Goal: Task Accomplishment & Management: Manage account settings

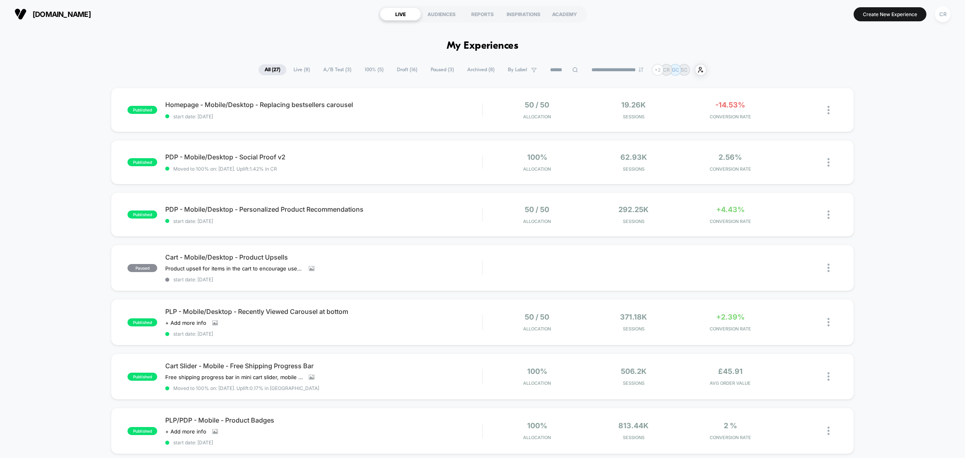
click at [344, 68] on span "A/B Test ( 3 )" at bounding box center [337, 69] width 40 height 11
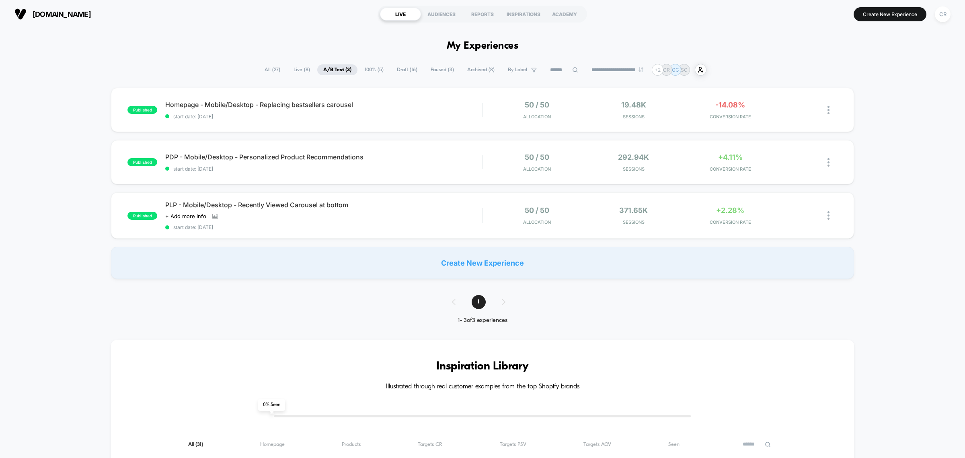
click at [425, 65] on span "Paused ( 3 )" at bounding box center [442, 69] width 35 height 11
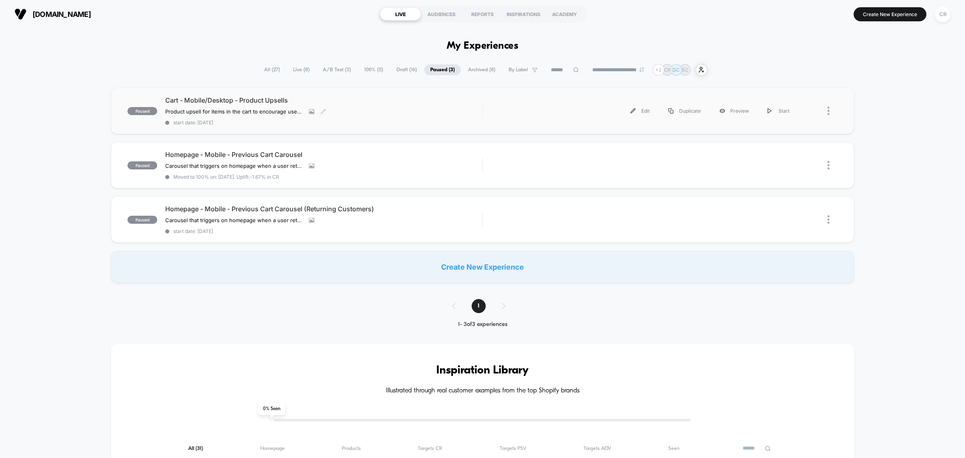
click at [249, 106] on div "Cart - Mobile/Desktop - Product Upsells Product upsell for items in the cart to…" at bounding box center [323, 110] width 317 height 29
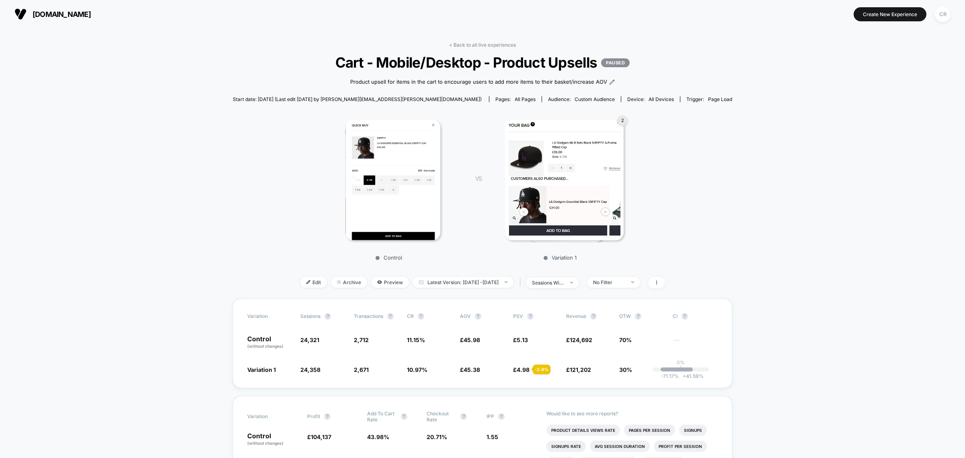
click at [409, 183] on img at bounding box center [392, 179] width 94 height 121
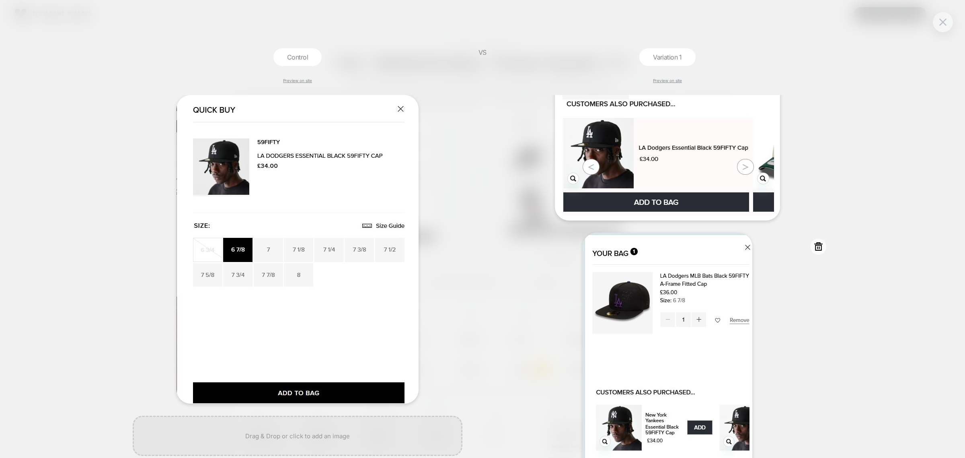
scroll to position [224, 0]
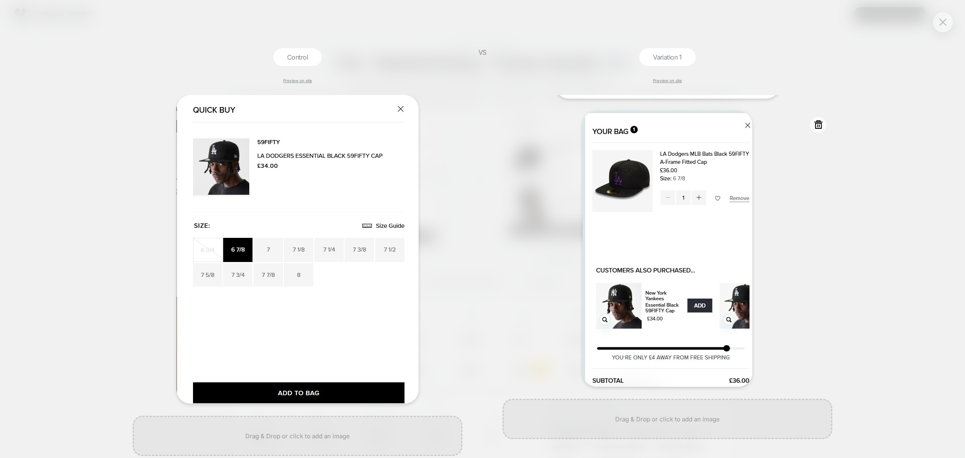
click at [657, 234] on img at bounding box center [668, 249] width 170 height 276
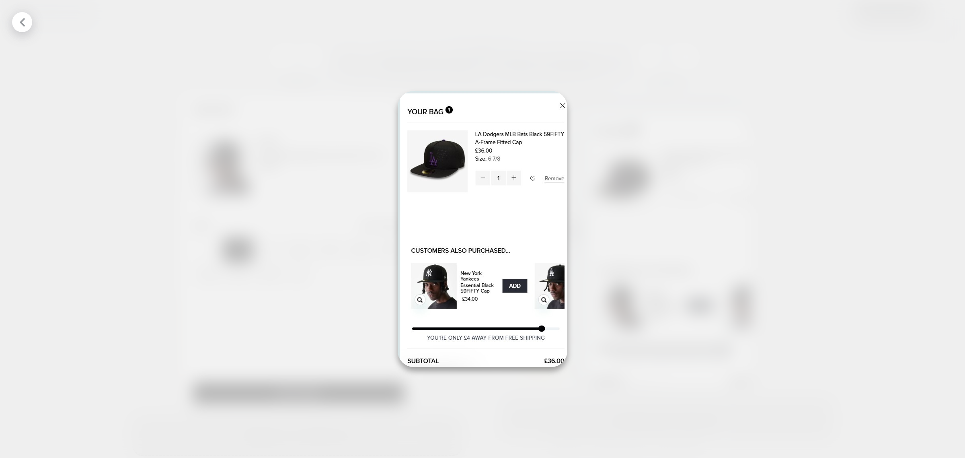
click at [698, 144] on div at bounding box center [482, 229] width 965 height 458
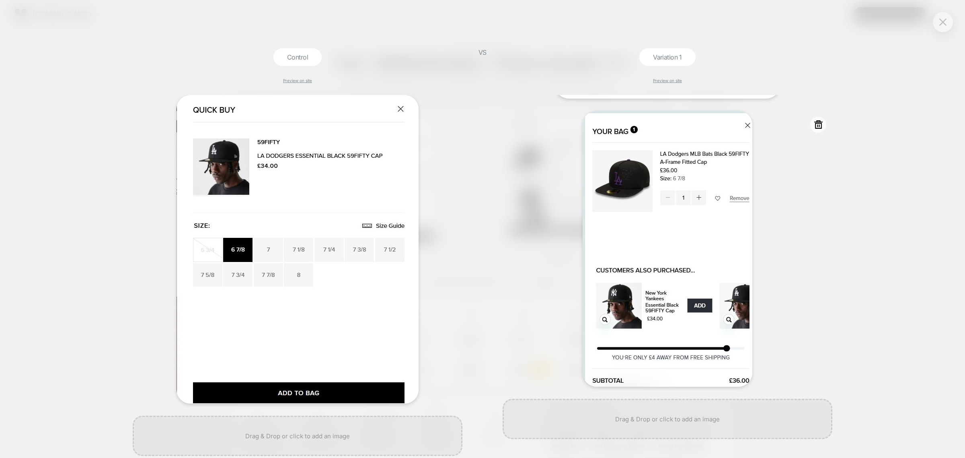
click at [566, 113] on div at bounding box center [668, 249] width 330 height 276
click at [948, 23] on button at bounding box center [943, 22] width 12 height 12
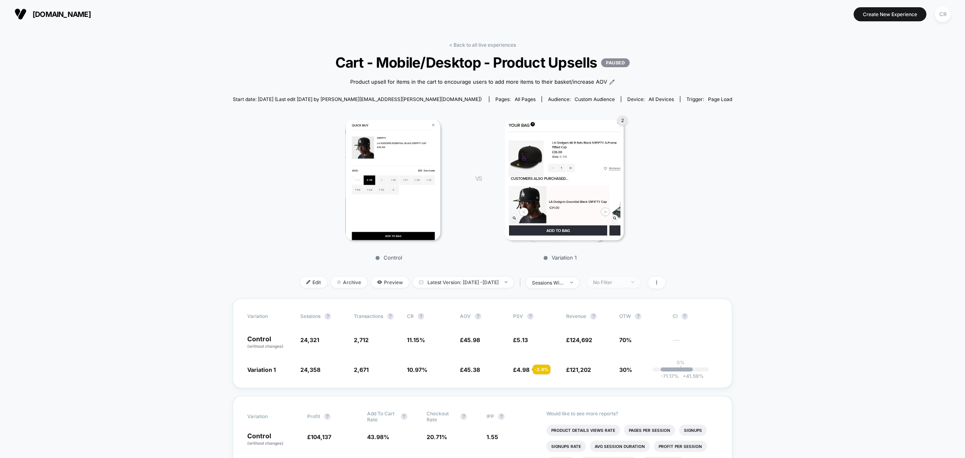
click at [625, 285] on div "No Filter" at bounding box center [609, 282] width 32 height 6
click at [610, 314] on div "Mobile Visitors" at bounding box center [613, 318] width 51 height 8
click at [641, 411] on button "Save" at bounding box center [625, 405] width 74 height 13
drag, startPoint x: 616, startPoint y: 291, endPoint x: 616, endPoint y: 286, distance: 4.8
click at [616, 285] on div "Mobile" at bounding box center [609, 282] width 32 height 6
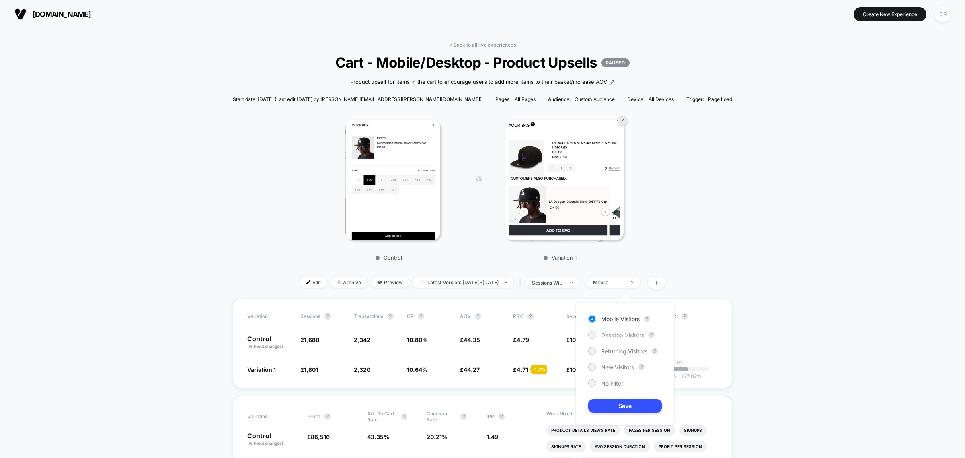
click at [619, 337] on span "Desktop Visitors" at bounding box center [622, 334] width 43 height 7
click at [638, 413] on div "Mobile Visitors ? Desktop Visitors ? Returning Visitors ? New Visitors ? No Fil…" at bounding box center [625, 363] width 99 height 123
click at [634, 401] on button "Save" at bounding box center [625, 405] width 74 height 13
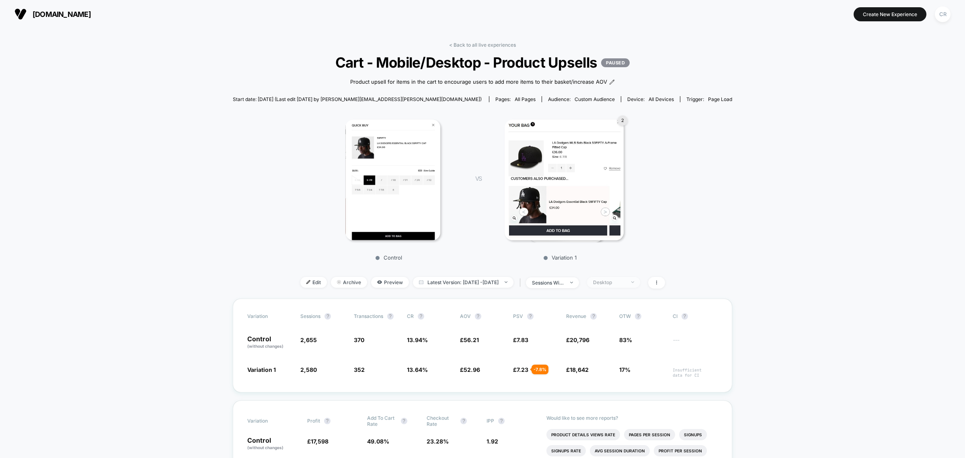
click at [625, 285] on div "Desktop" at bounding box center [609, 282] width 32 height 6
click at [609, 363] on span "New Visitors" at bounding box center [617, 366] width 33 height 7
click at [620, 408] on button "Save" at bounding box center [625, 405] width 74 height 13
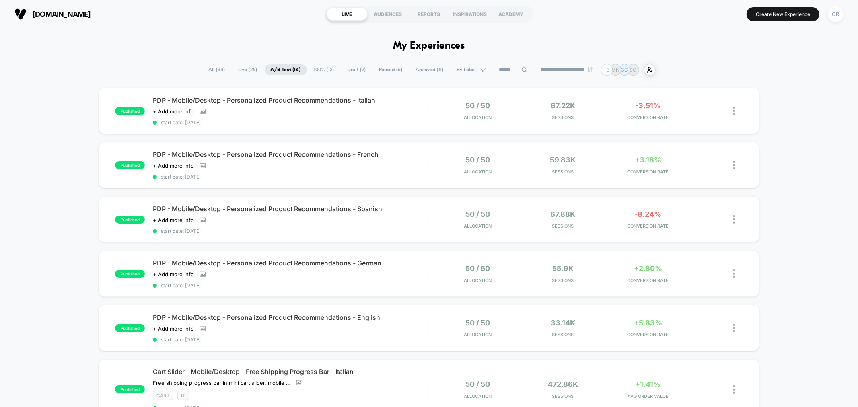
click at [373, 70] on span "Paused ( 6 )" at bounding box center [390, 69] width 35 height 11
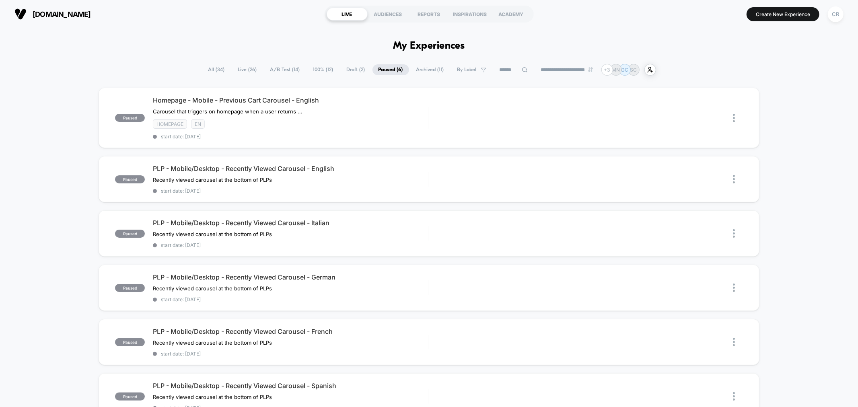
click at [315, 73] on span "100% ( 12 )" at bounding box center [323, 69] width 32 height 11
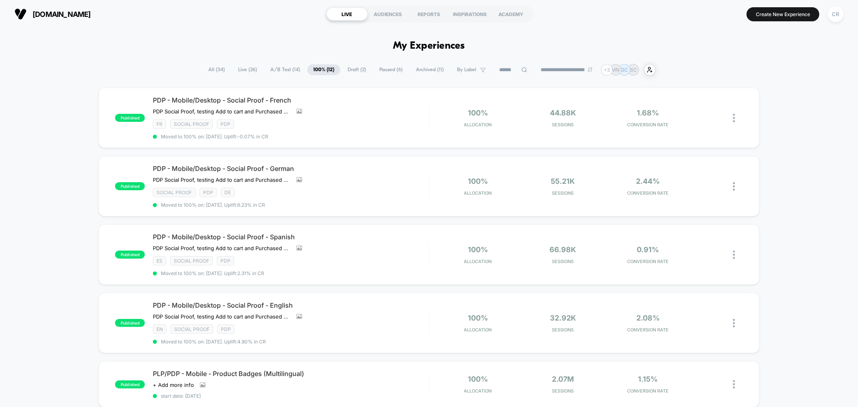
click at [351, 66] on span "Draft ( 2 )" at bounding box center [356, 69] width 31 height 11
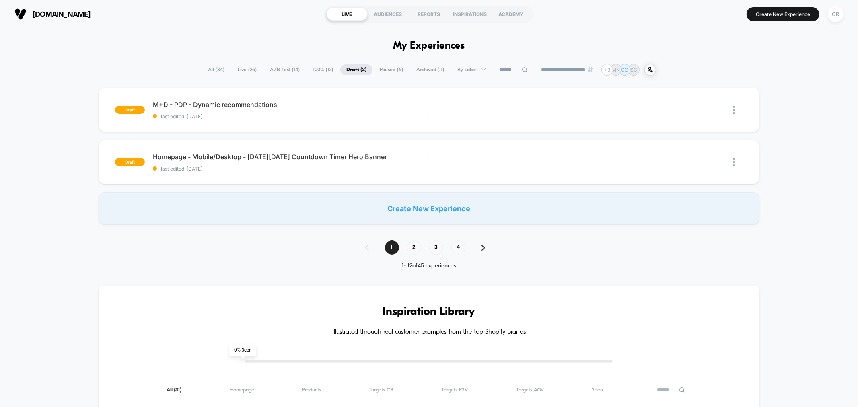
click at [274, 67] on span "A/B Test ( 14 )" at bounding box center [285, 69] width 42 height 11
